Goal: Task Accomplishment & Management: Manage account settings

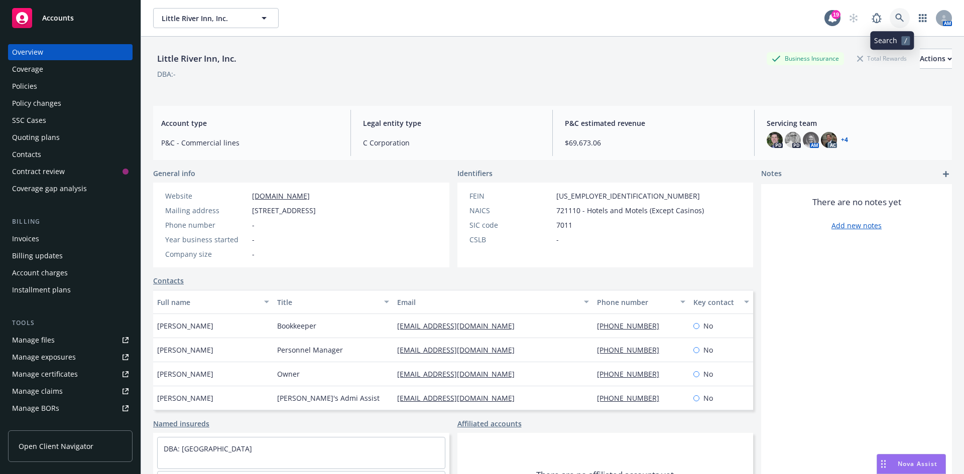
click at [896, 17] on icon at bounding box center [899, 18] width 9 height 9
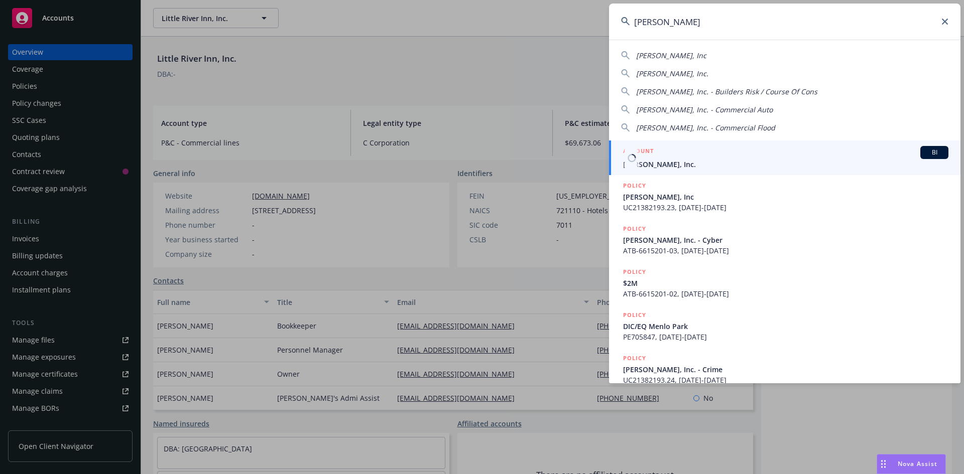
type input "[PERSON_NAME]"
click at [659, 167] on span "[PERSON_NAME], Inc." at bounding box center [785, 164] width 325 height 11
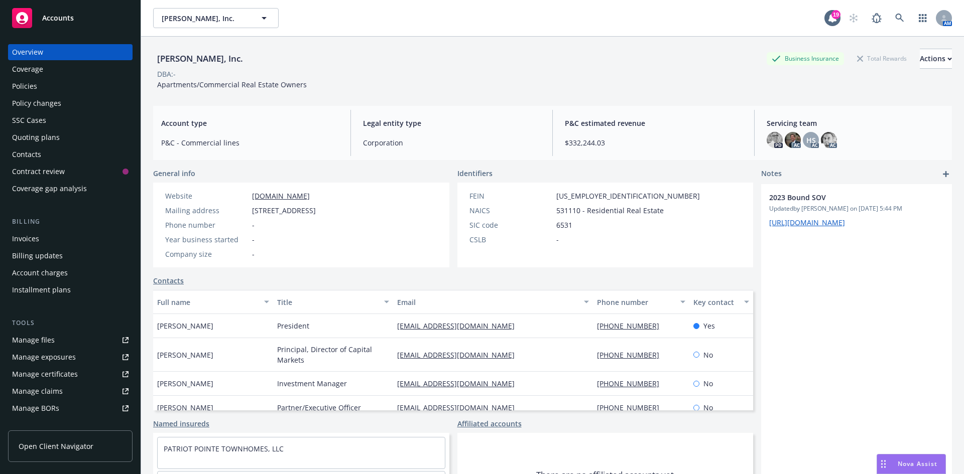
click at [51, 140] on div "Quoting plans" at bounding box center [36, 138] width 48 height 16
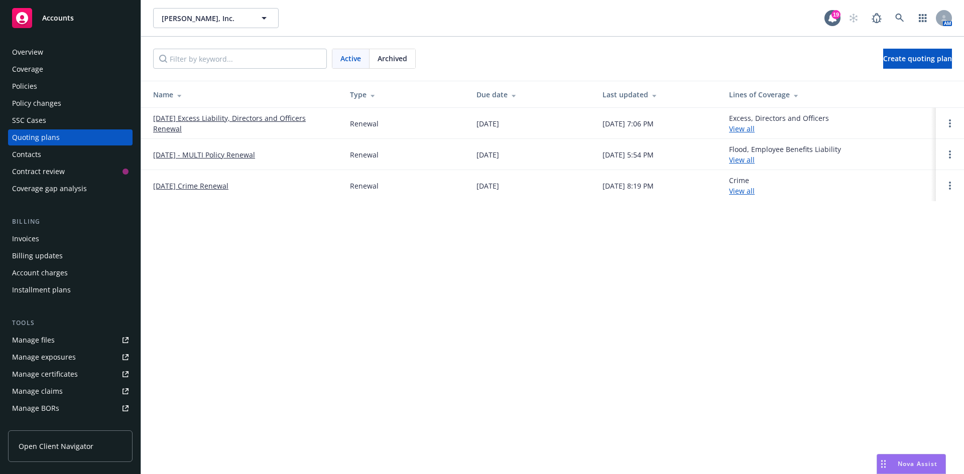
click at [224, 155] on link "[DATE] - MULTI Policy Renewal" at bounding box center [204, 155] width 102 height 11
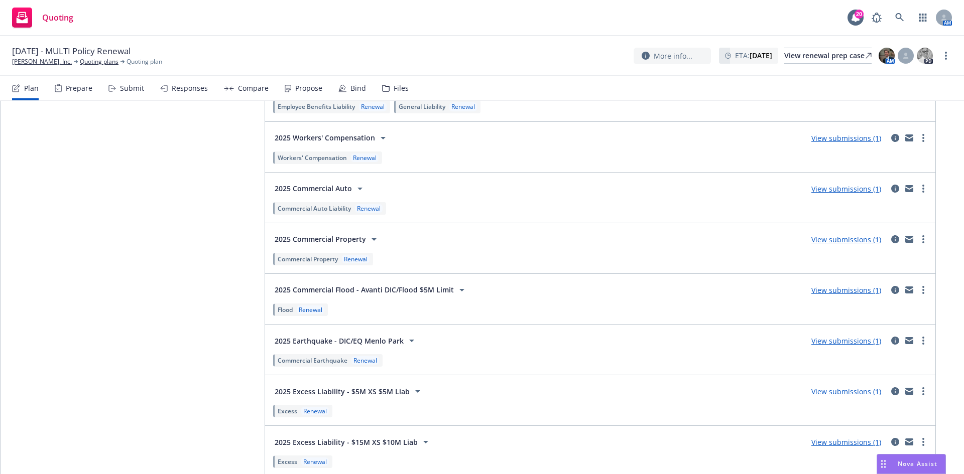
scroll to position [1727, 0]
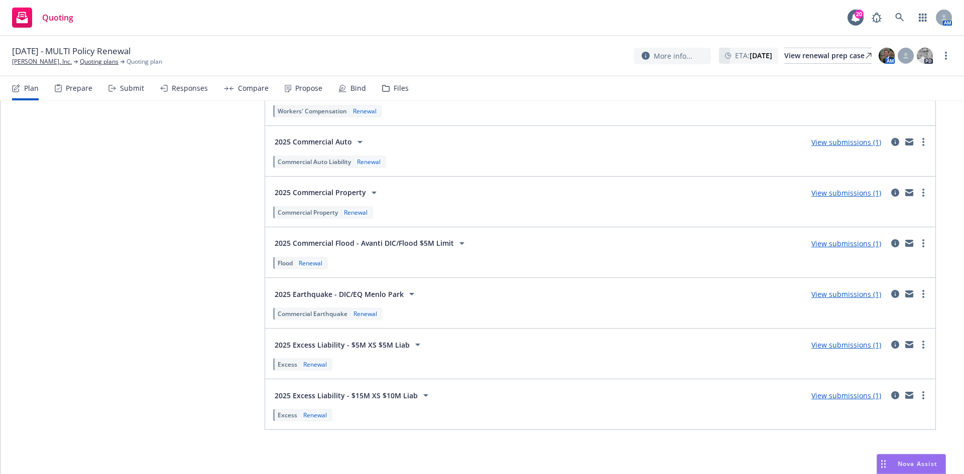
click at [917, 390] on link "more" at bounding box center [923, 396] width 12 height 12
click at [835, 273] on link "View more details" at bounding box center [876, 278] width 106 height 20
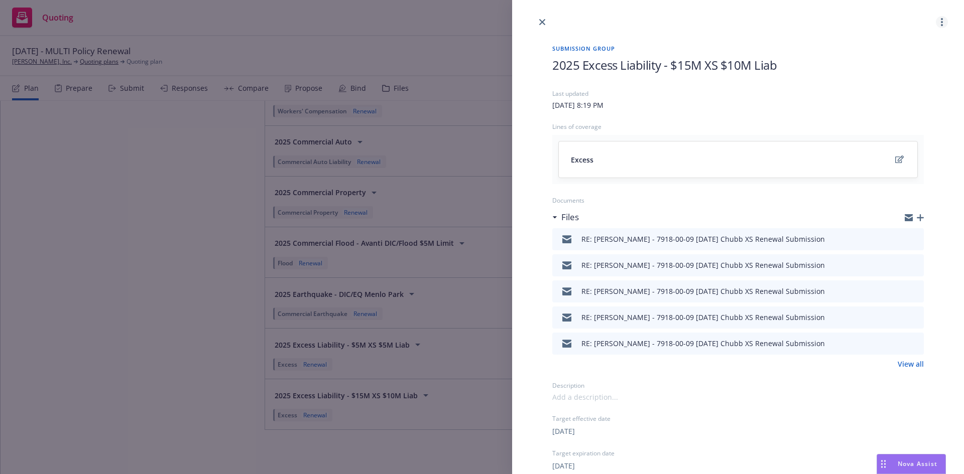
click at [936, 18] on link "more" at bounding box center [942, 22] width 12 height 12
click at [539, 19] on link "close" at bounding box center [542, 22] width 12 height 12
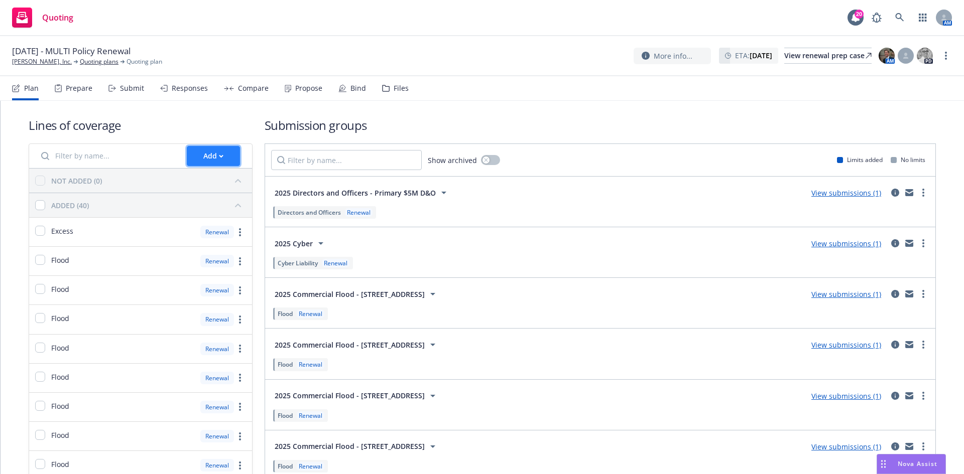
click at [204, 152] on div "Add" at bounding box center [213, 156] width 20 height 19
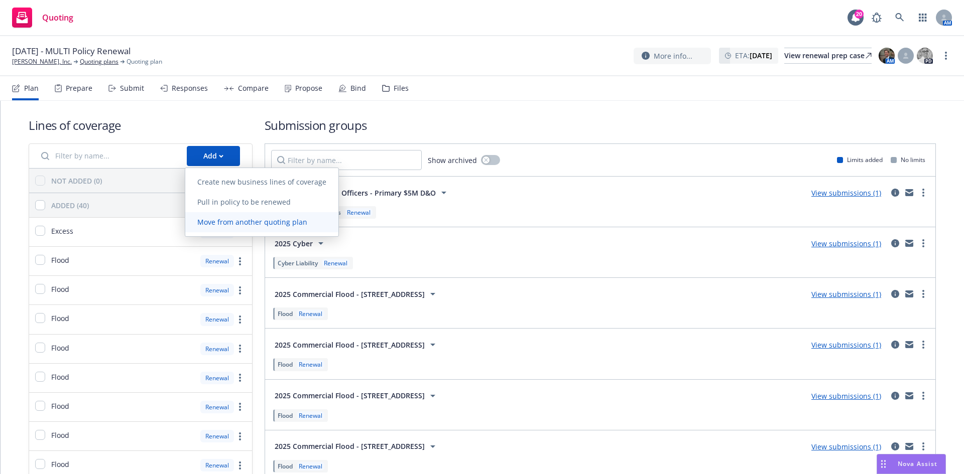
click at [218, 223] on span "Move from another quoting plan" at bounding box center [252, 222] width 134 height 10
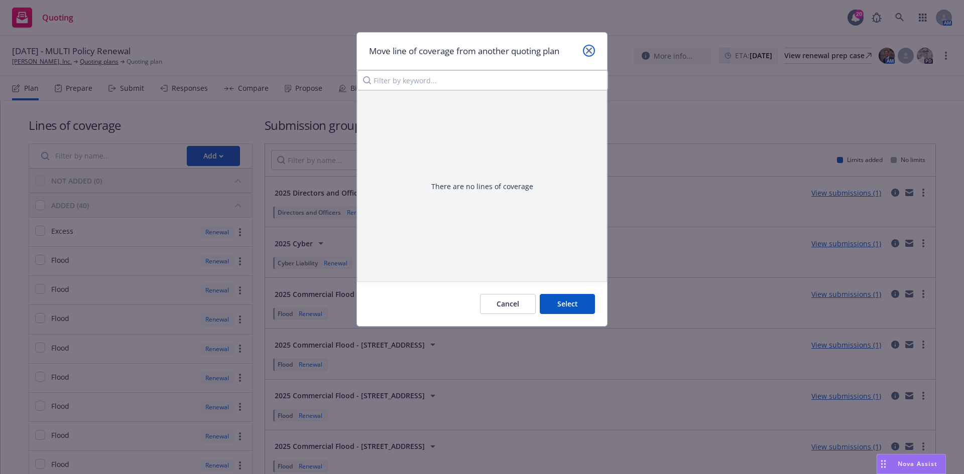
click at [586, 52] on icon "close" at bounding box center [589, 51] width 6 height 6
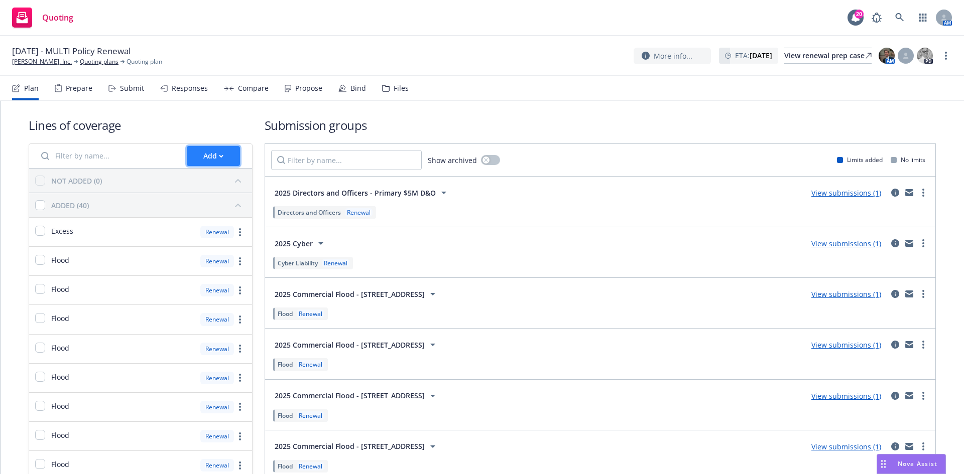
click at [219, 155] on icon "button" at bounding box center [221, 157] width 5 height 4
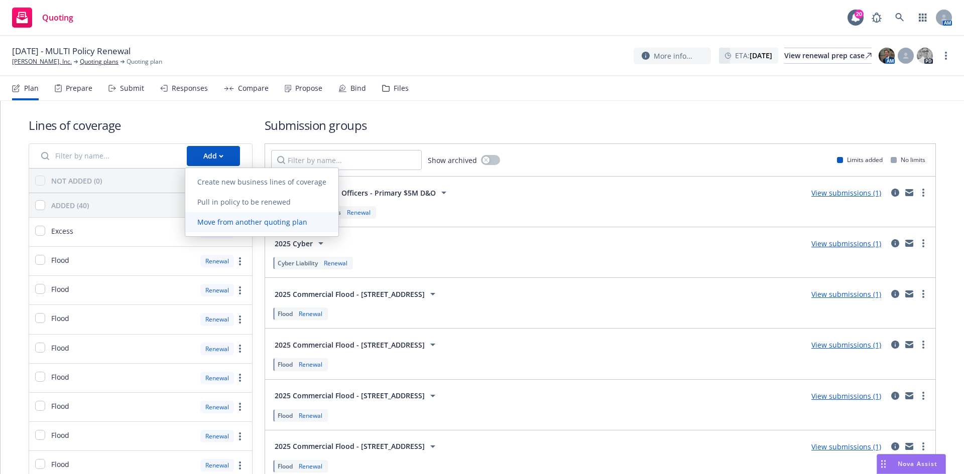
click at [246, 223] on span "Move from another quoting plan" at bounding box center [252, 222] width 134 height 10
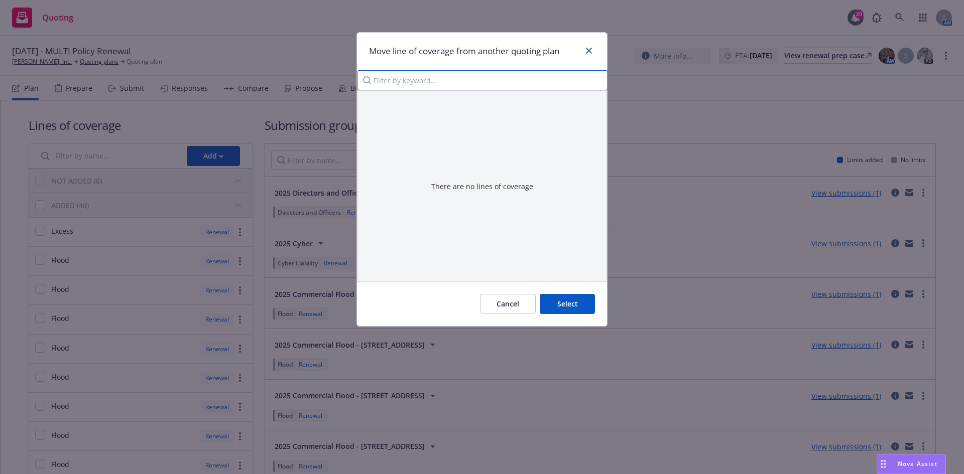
click at [516, 83] on input "Filter by keyword..." at bounding box center [482, 80] width 251 height 20
type input "crime"
click at [587, 50] on icon "close" at bounding box center [589, 51] width 6 height 6
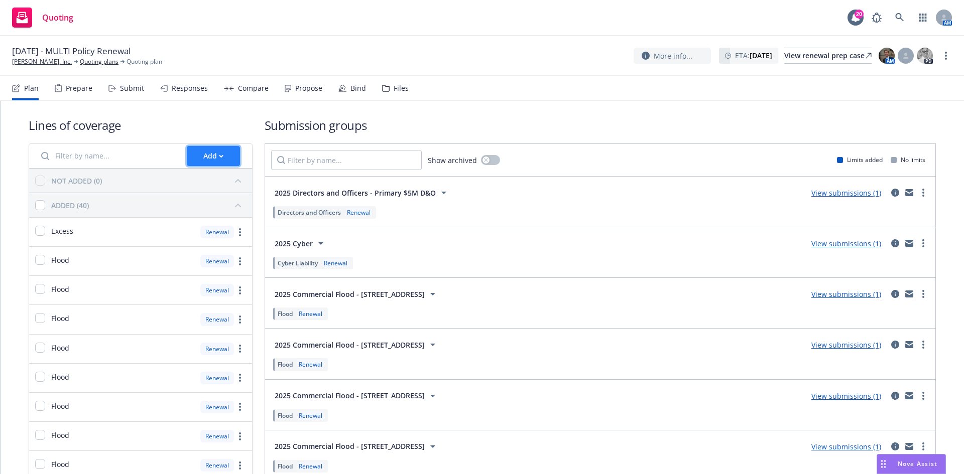
click at [207, 152] on div "Add" at bounding box center [213, 156] width 20 height 19
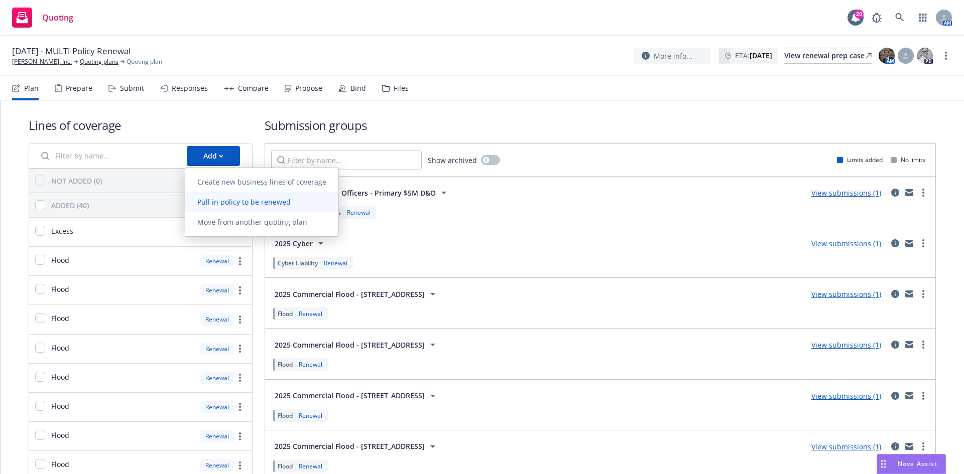
click at [218, 205] on span "Pull in policy to be renewed" at bounding box center [243, 202] width 117 height 10
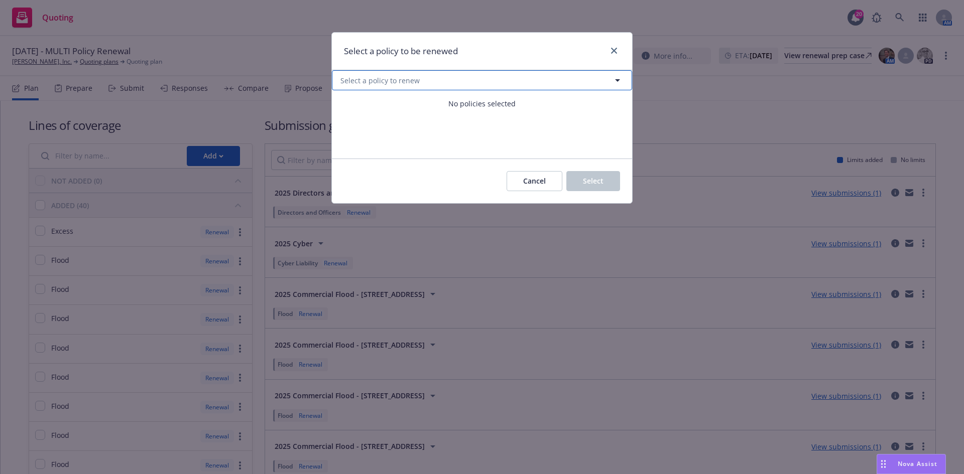
click at [404, 80] on span "Select a policy to renew" at bounding box center [379, 80] width 79 height 11
select select "ACTIVE"
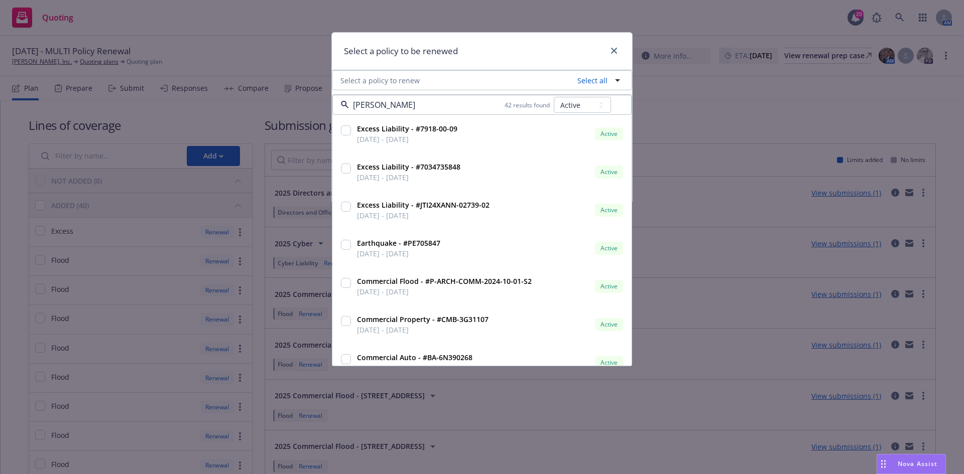
type input "crime"
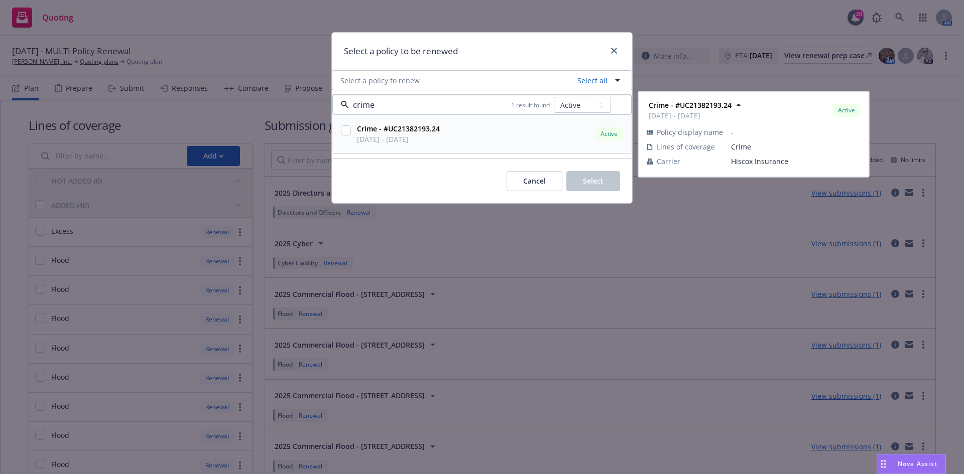
click at [344, 129] on input "checkbox" at bounding box center [346, 131] width 10 height 10
checkbox input "true"
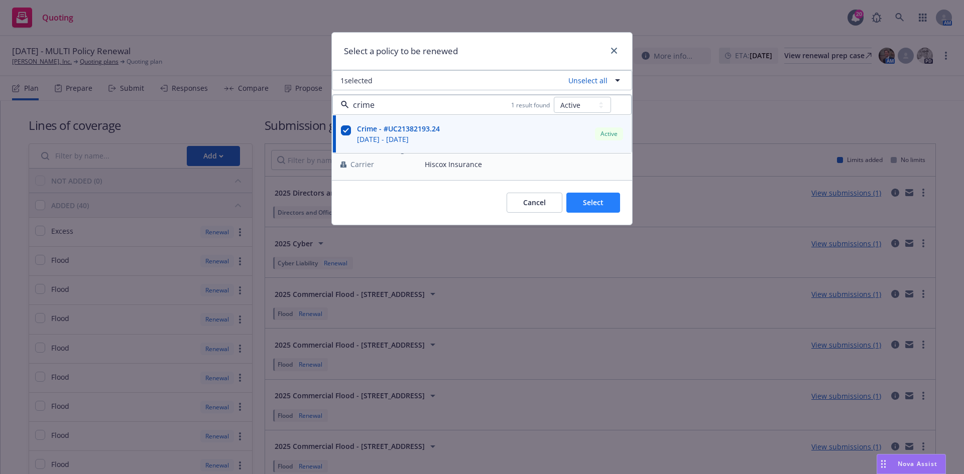
type input "crime"
click at [604, 203] on button "Select" at bounding box center [593, 203] width 54 height 20
